Goal: Use online tool/utility: Utilize a website feature to perform a specific function

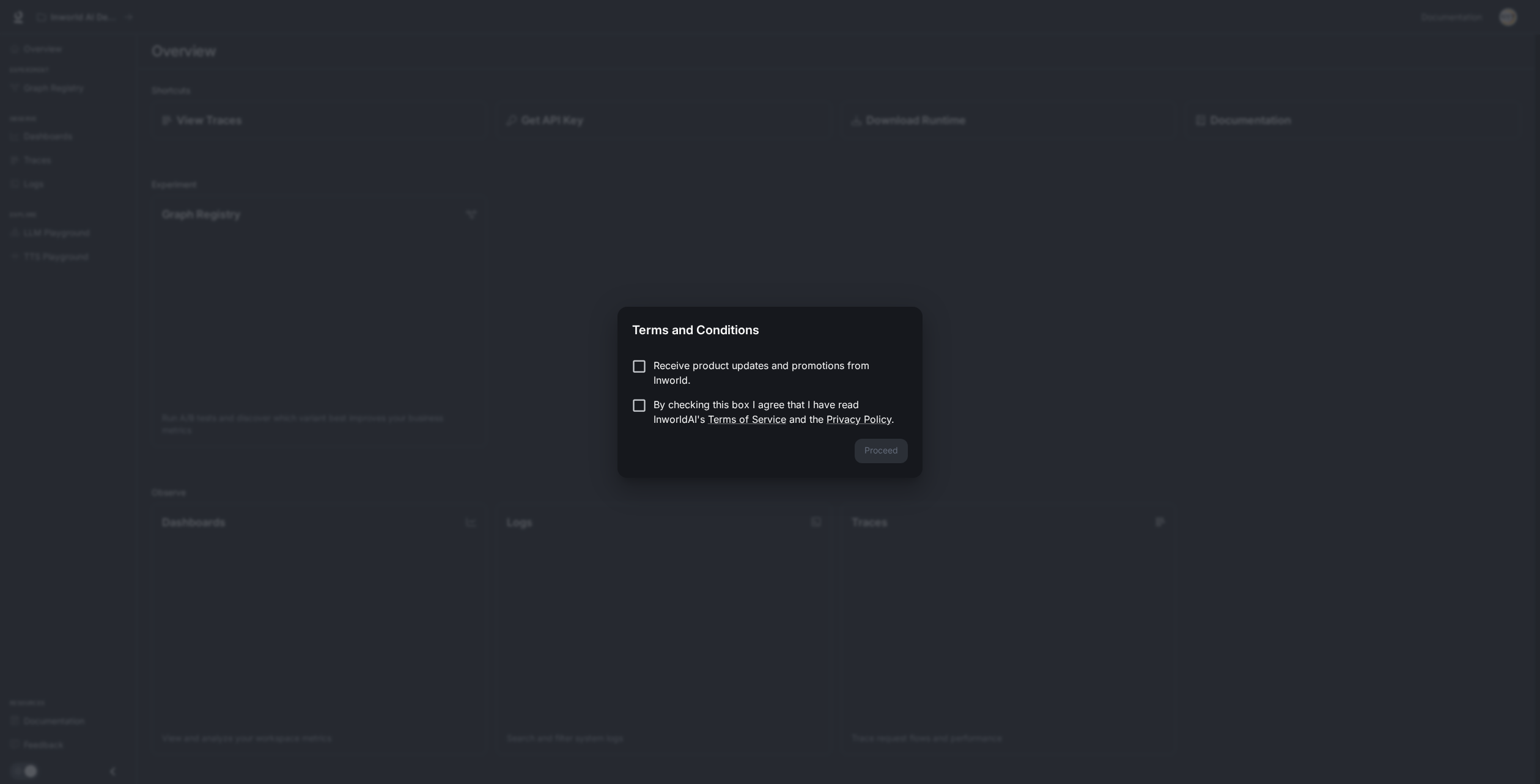
click at [673, 411] on p "By checking this box I agree that I have read InworldAI's Terms of Service and …" at bounding box center [775, 412] width 244 height 29
click at [884, 452] on button "Proceed" at bounding box center [881, 450] width 53 height 24
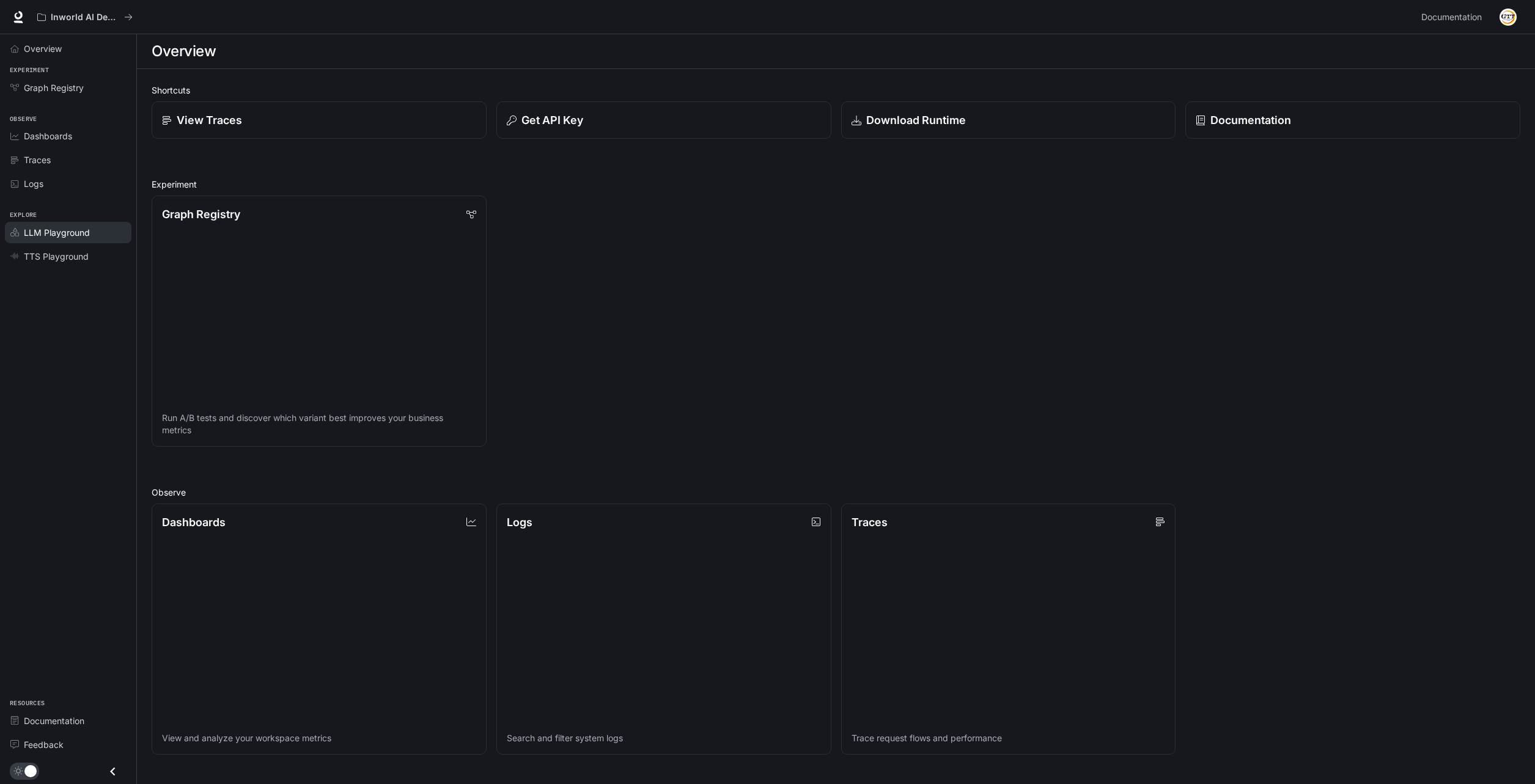
click at [81, 234] on span "LLM Playground" at bounding box center [57, 232] width 66 height 13
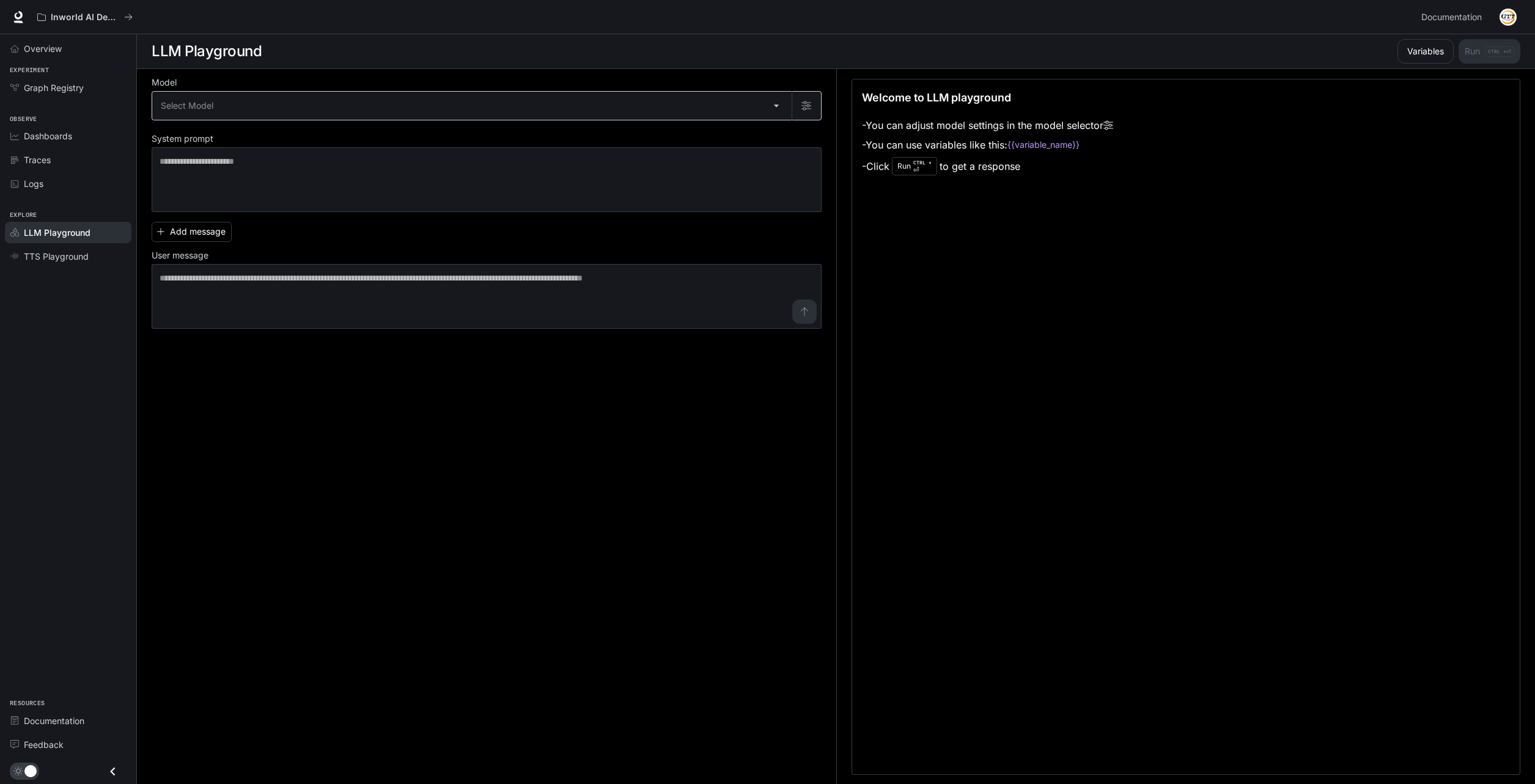
click at [210, 101] on body "Skip to main content Inworld AI Demos Documentation Documentation Portal Overvi…" at bounding box center [768, 392] width 1535 height 785
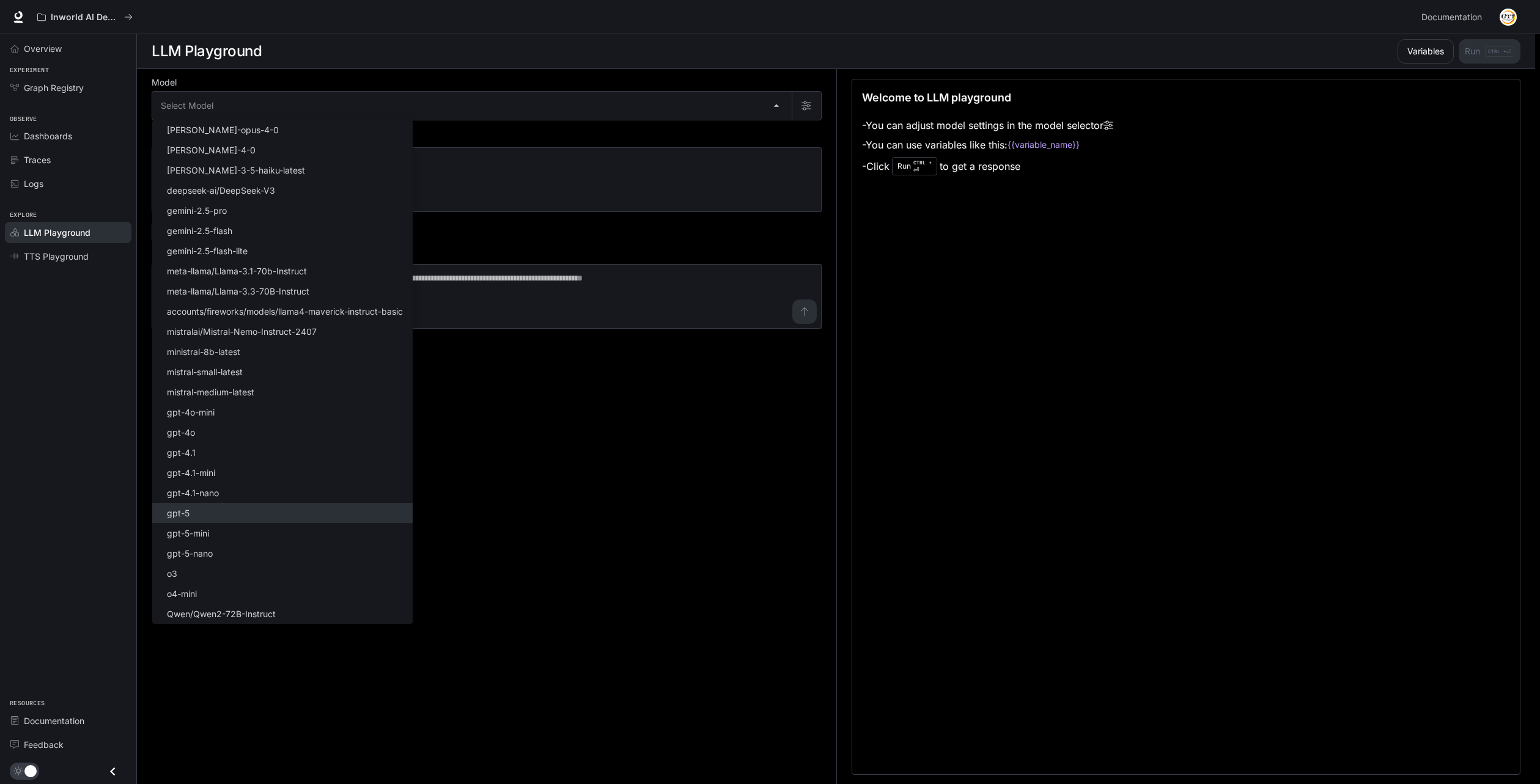
click at [218, 521] on li "gpt-5" at bounding box center [282, 513] width 261 height 21
type input "*****"
